Goal: Use online tool/utility: Utilize a website feature to perform a specific function

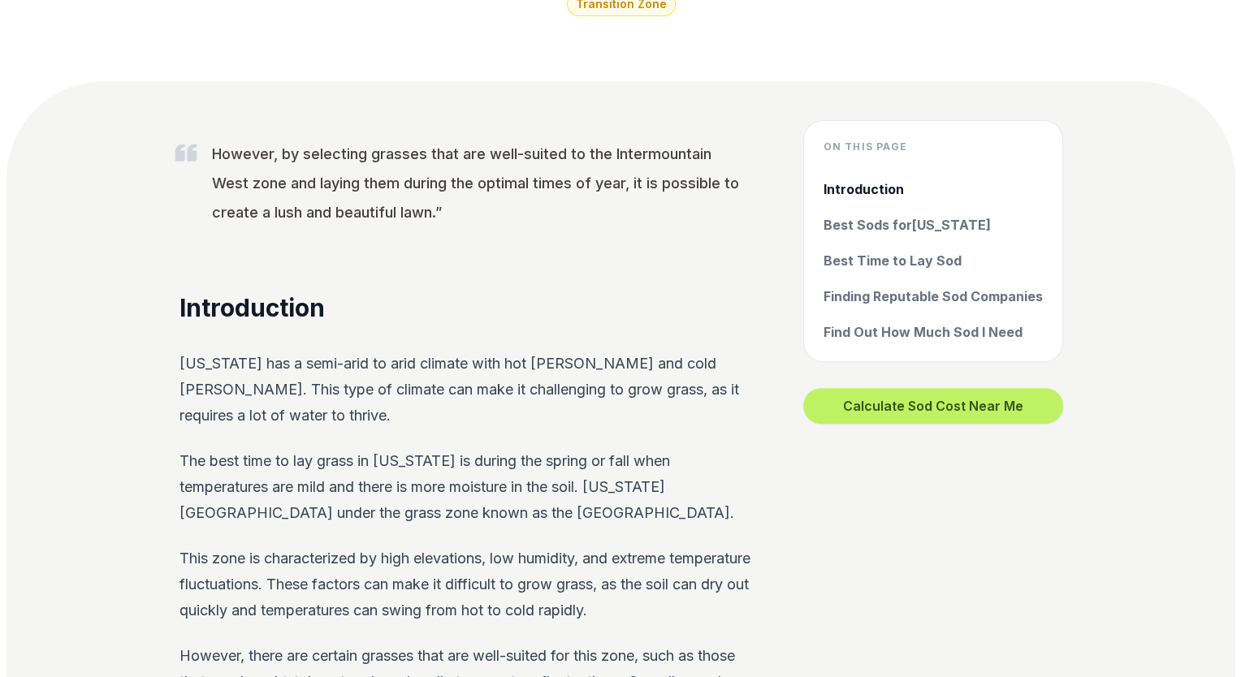
scroll to position [462, 0]
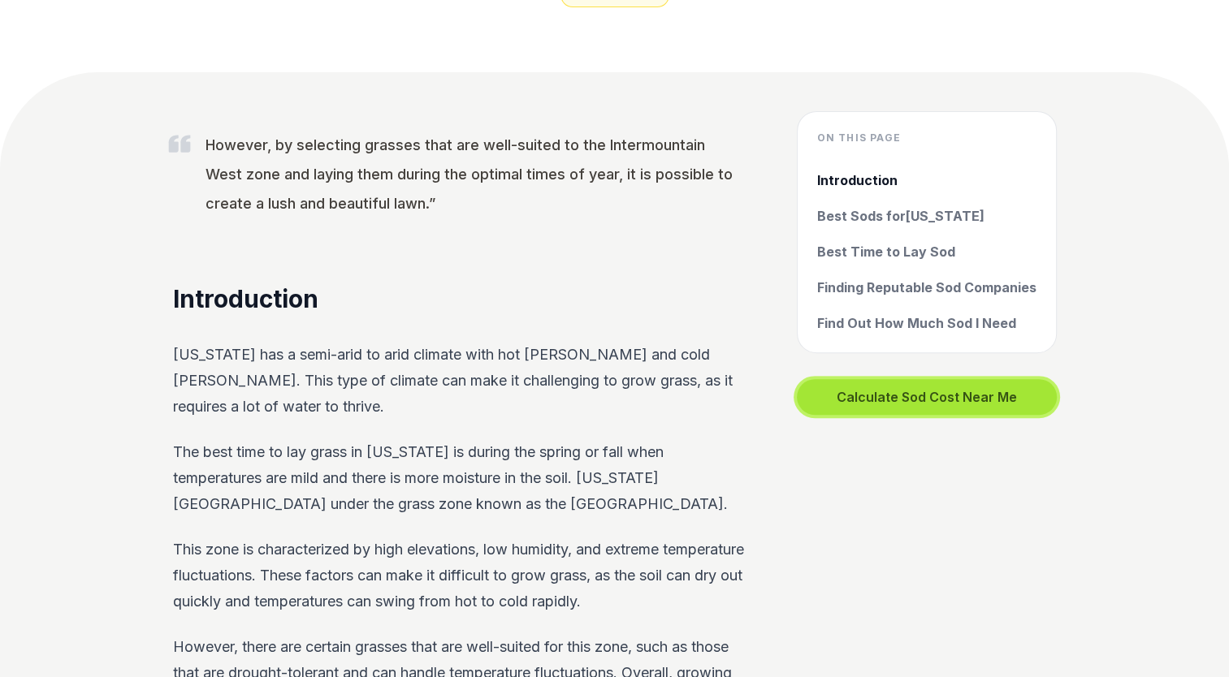
click at [892, 390] on button "Calculate Sod Cost Near Me" at bounding box center [927, 397] width 260 height 36
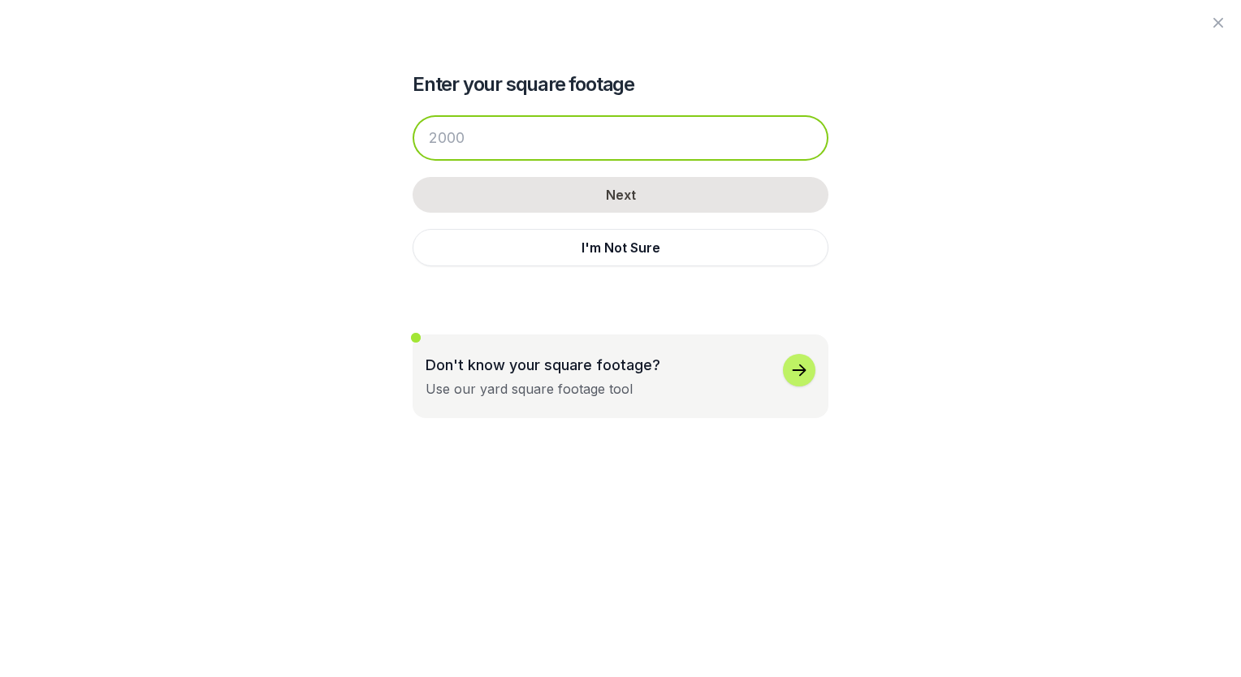
click at [451, 145] on input "number" at bounding box center [620, 137] width 416 height 45
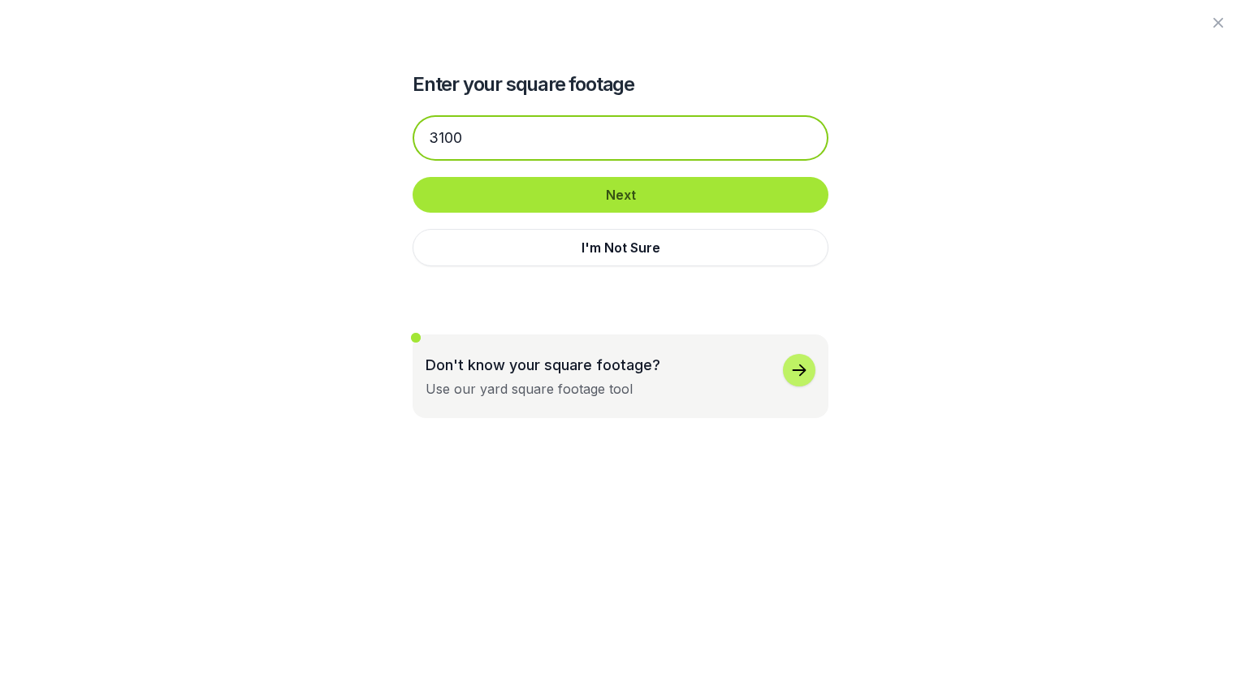
type input "3100"
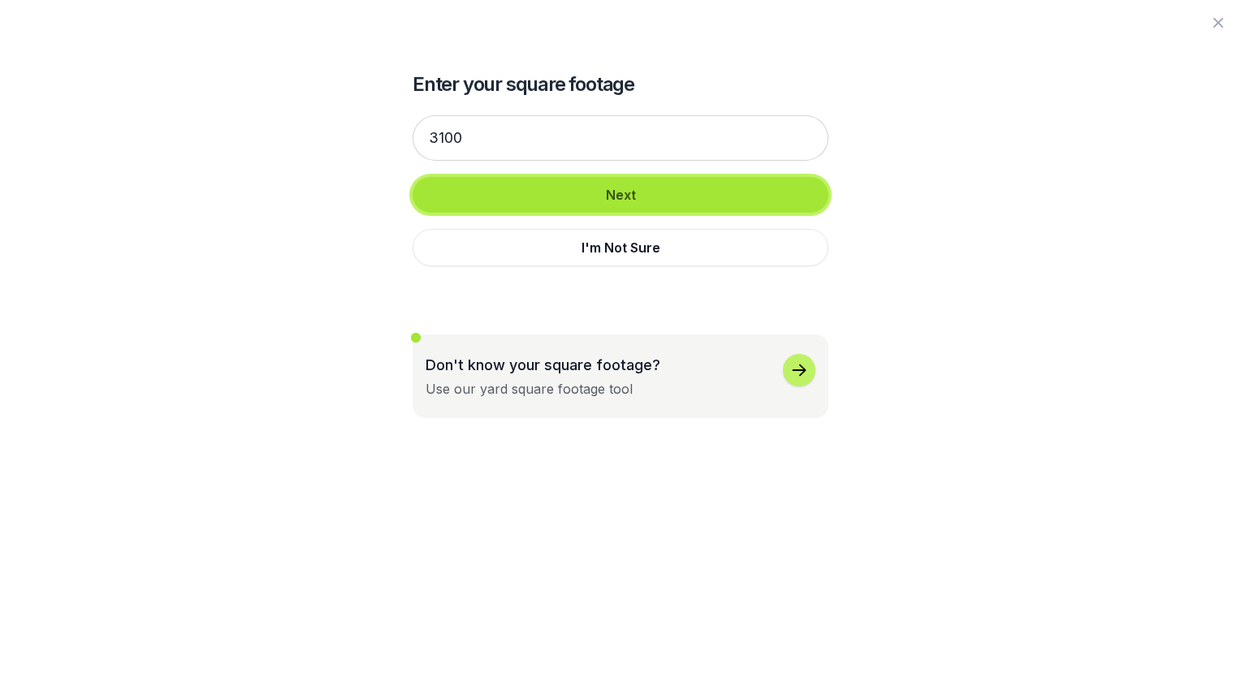
click at [637, 201] on button "Next" at bounding box center [620, 195] width 416 height 36
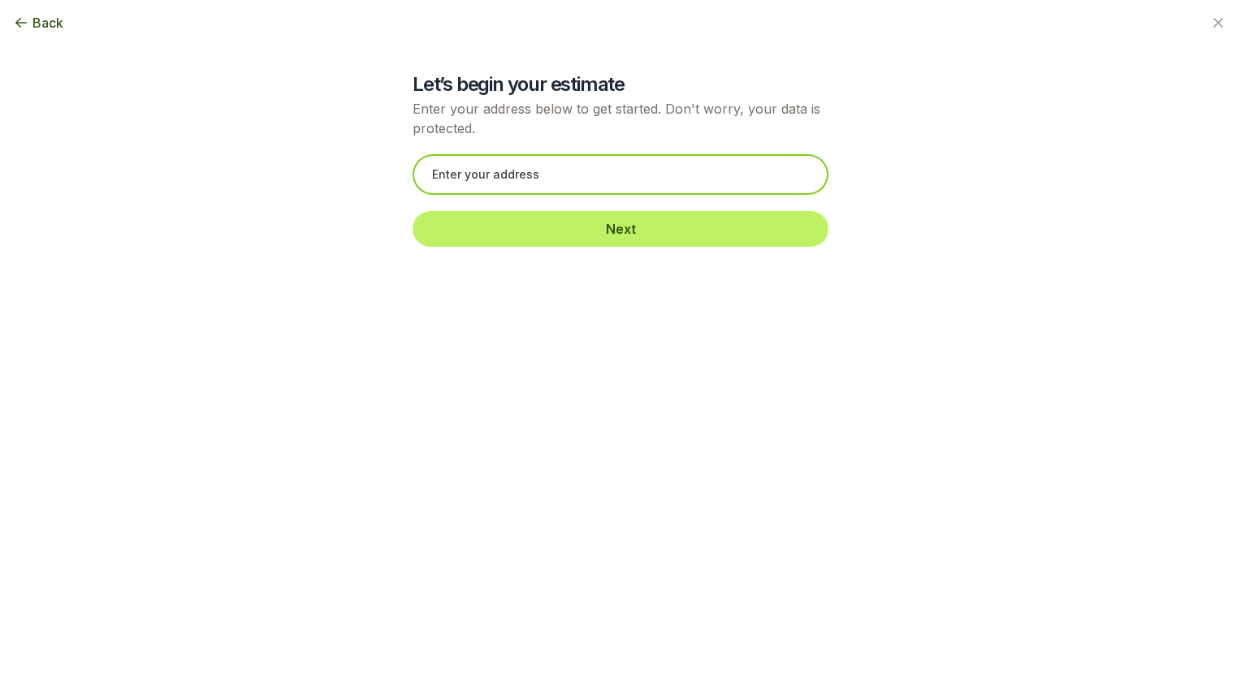
click at [541, 177] on input "text" at bounding box center [620, 174] width 416 height 41
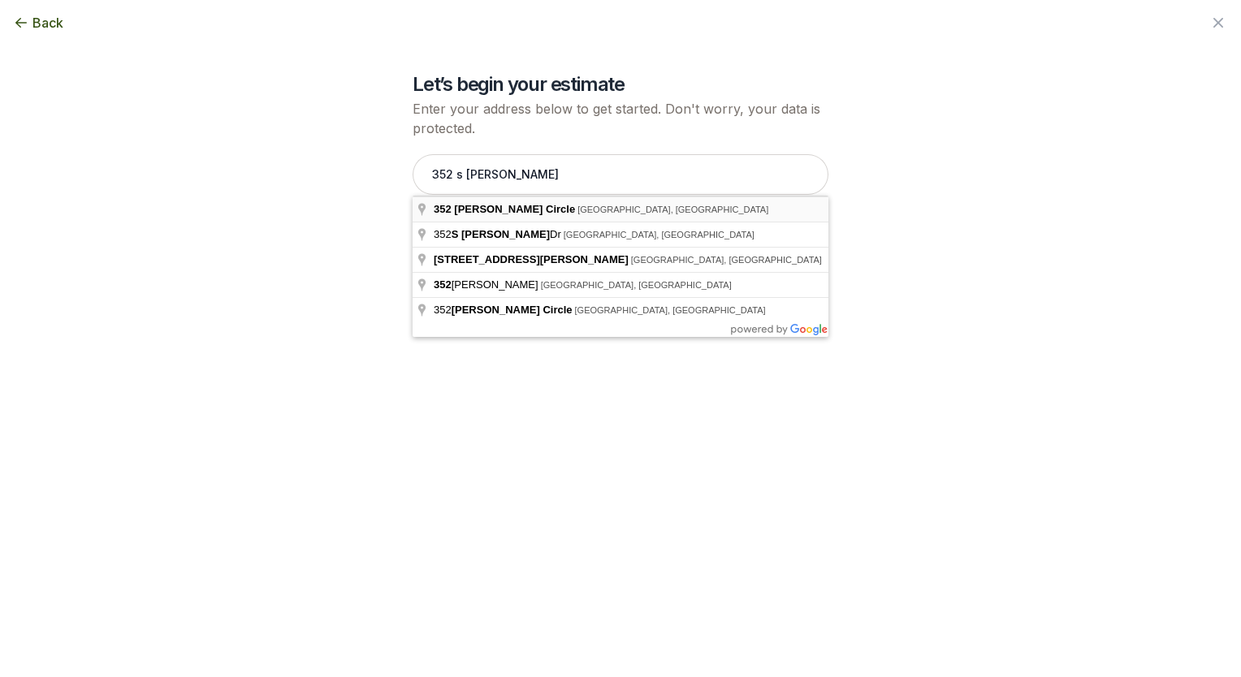
type input "[STREET_ADDRESS][PERSON_NAME]"
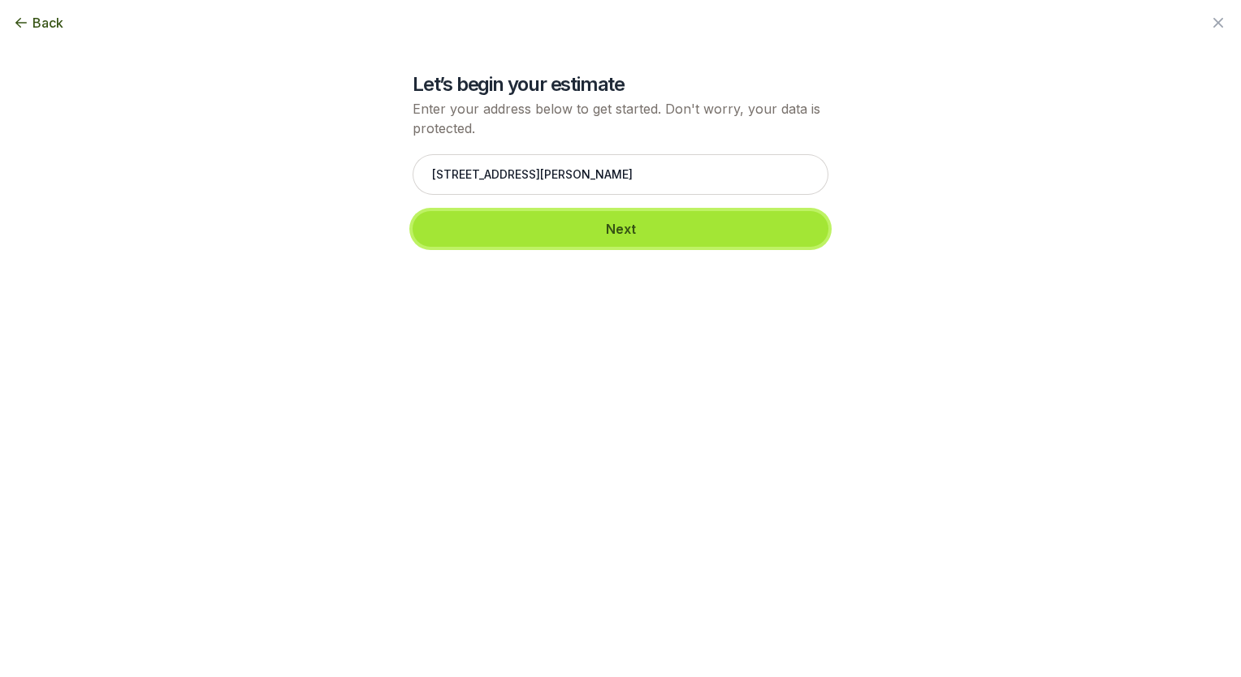
click at [545, 230] on button "Next" at bounding box center [620, 229] width 416 height 36
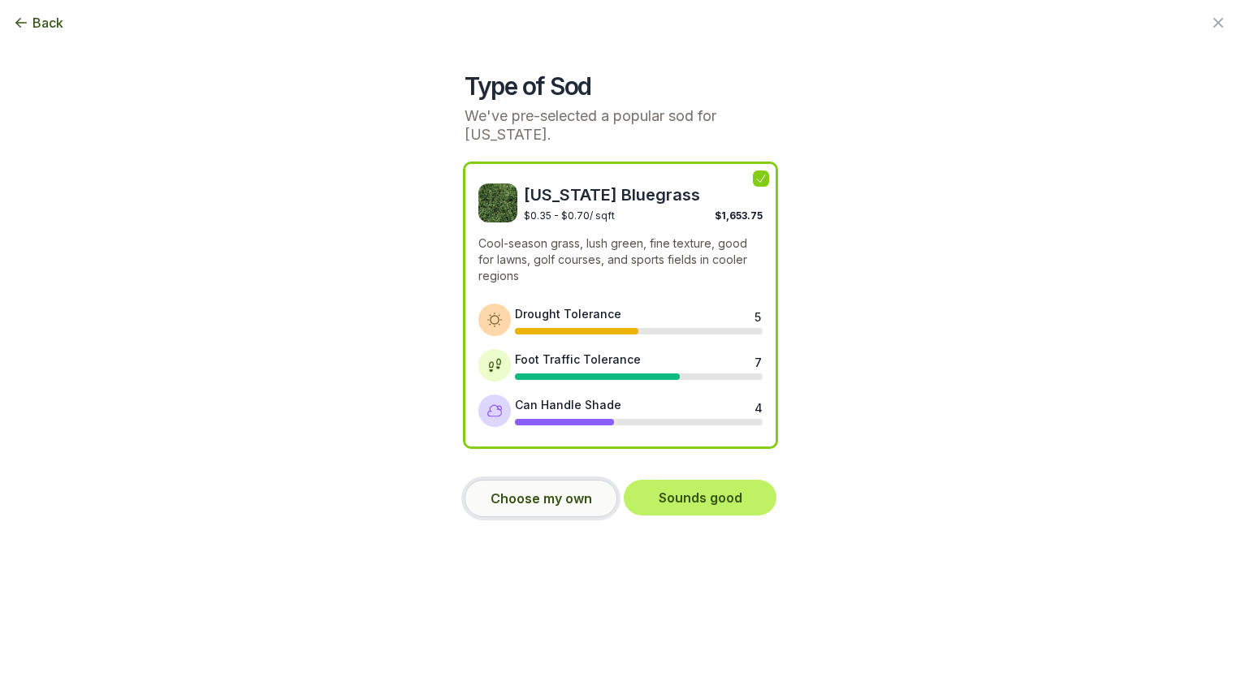
click at [504, 480] on button "Choose my own" at bounding box center [540, 498] width 153 height 37
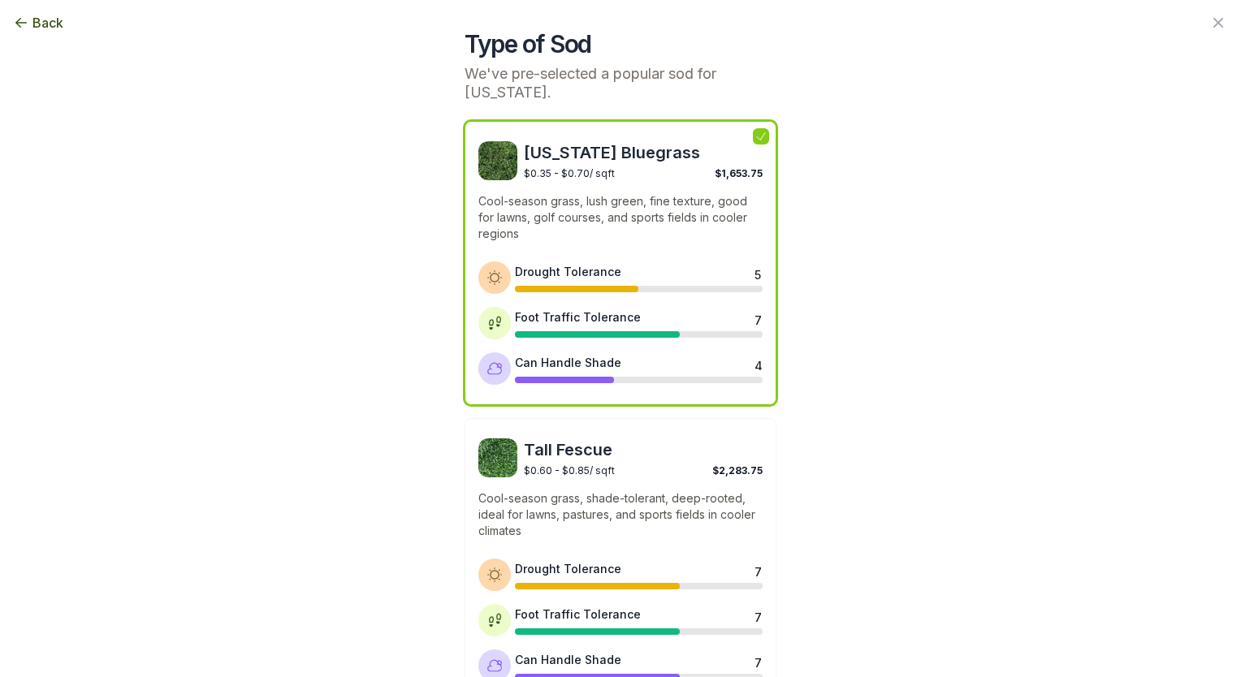
scroll to position [0, 0]
